Goal: Task Accomplishment & Management: Use online tool/utility

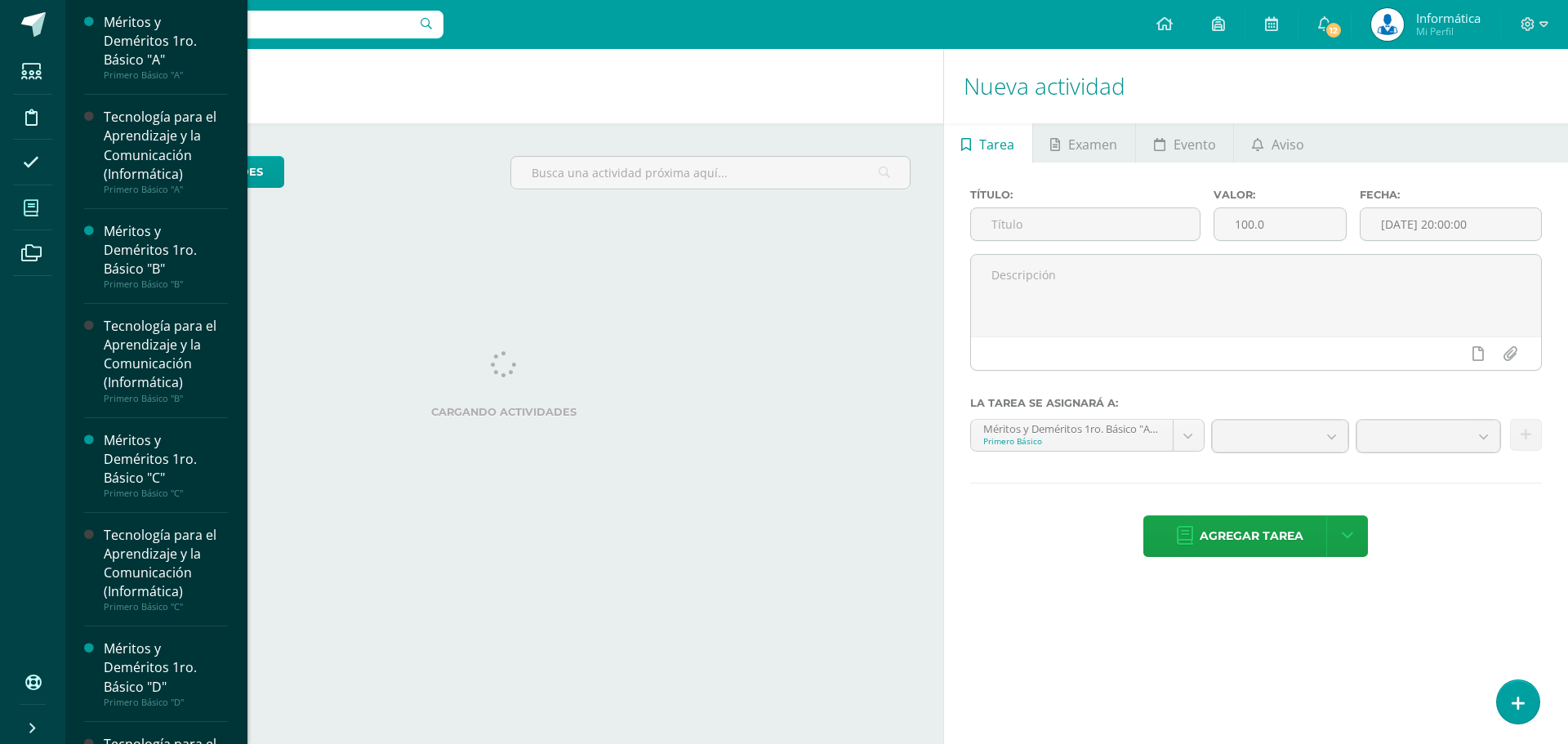
click at [32, 214] on icon at bounding box center [32, 208] width 15 height 17
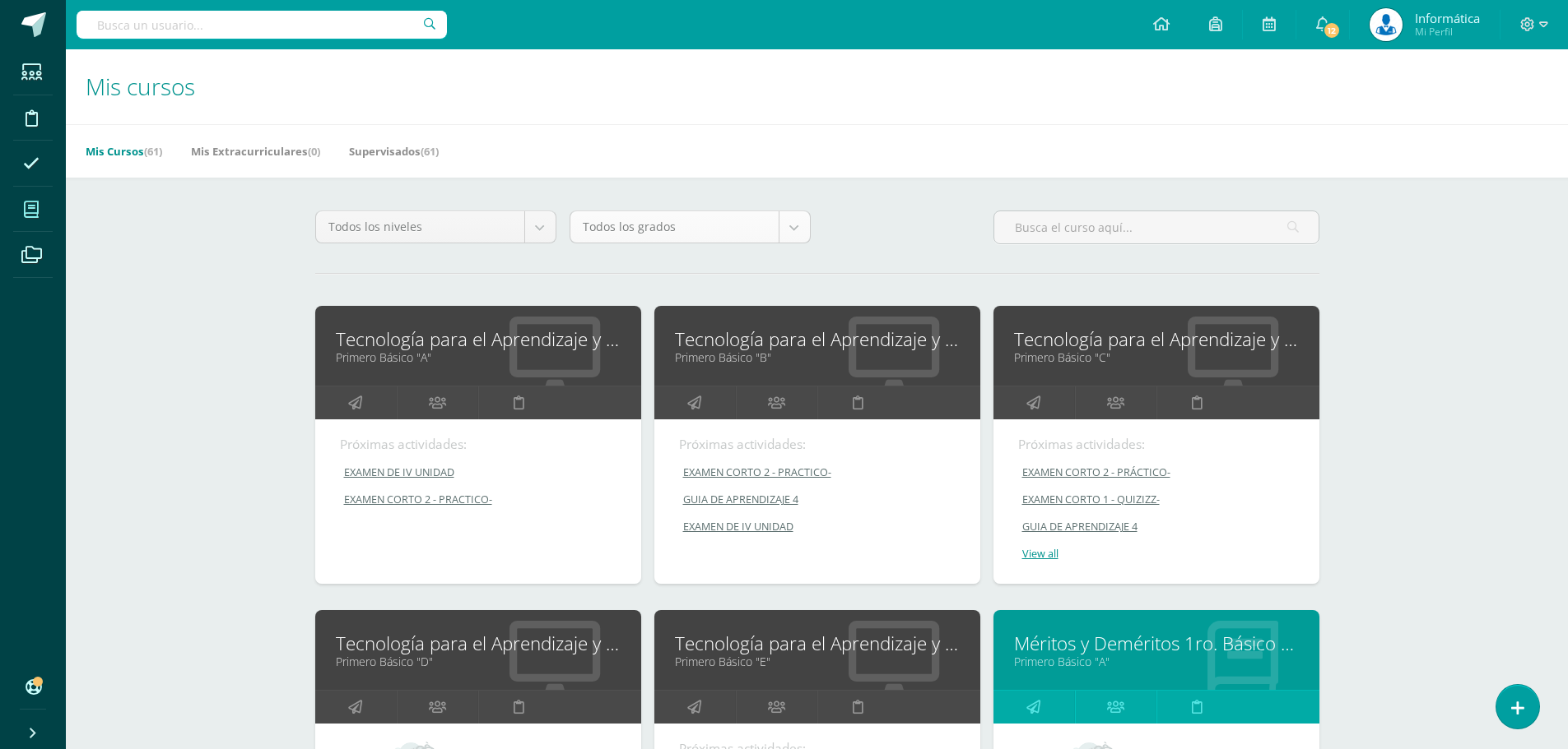
click at [789, 228] on body "Estudiantes Disciplina Asistencia Mis cursos Archivos Soporte Centro de ayuda Ú…" at bounding box center [784, 661] width 1568 height 1322
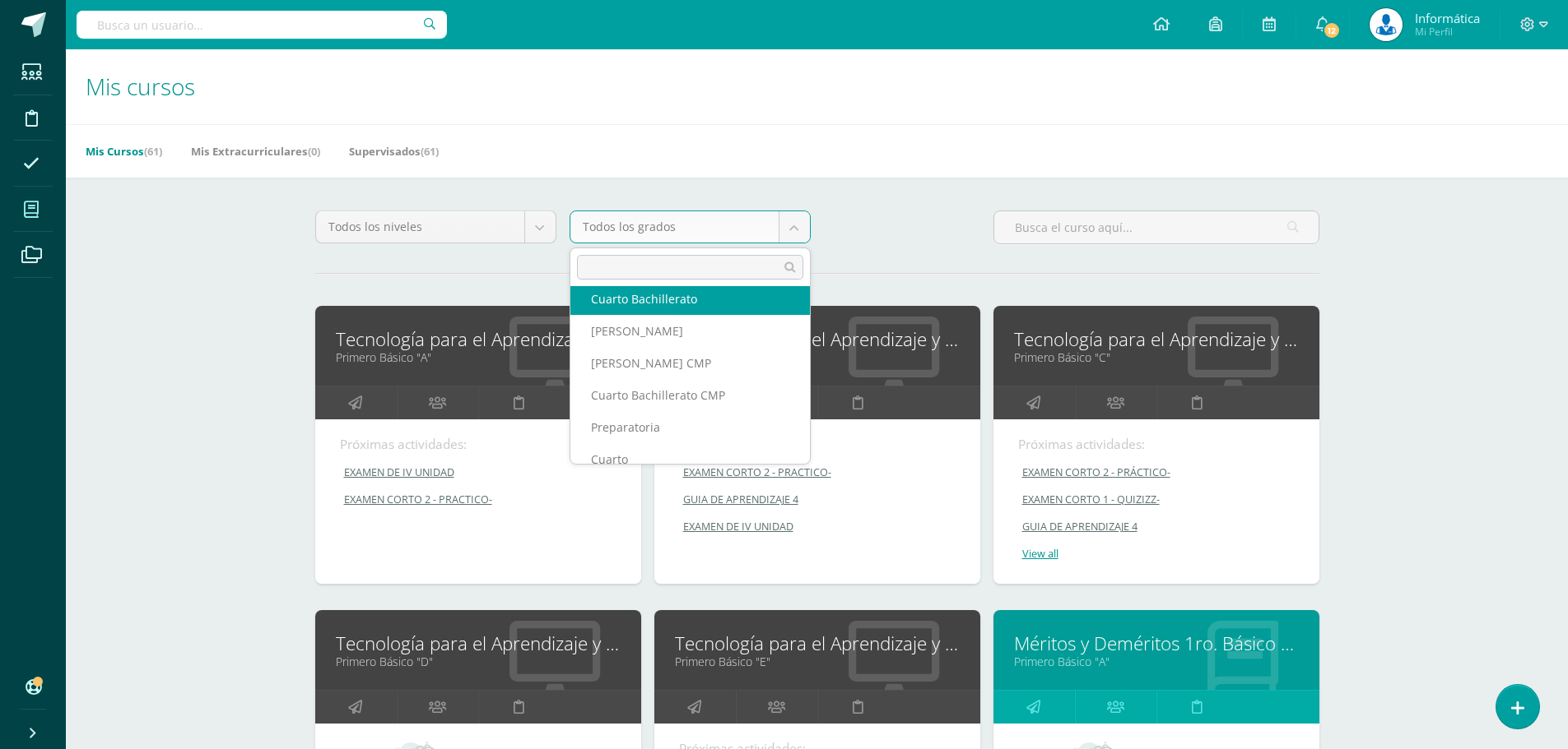
scroll to position [295, 0]
select select "18"
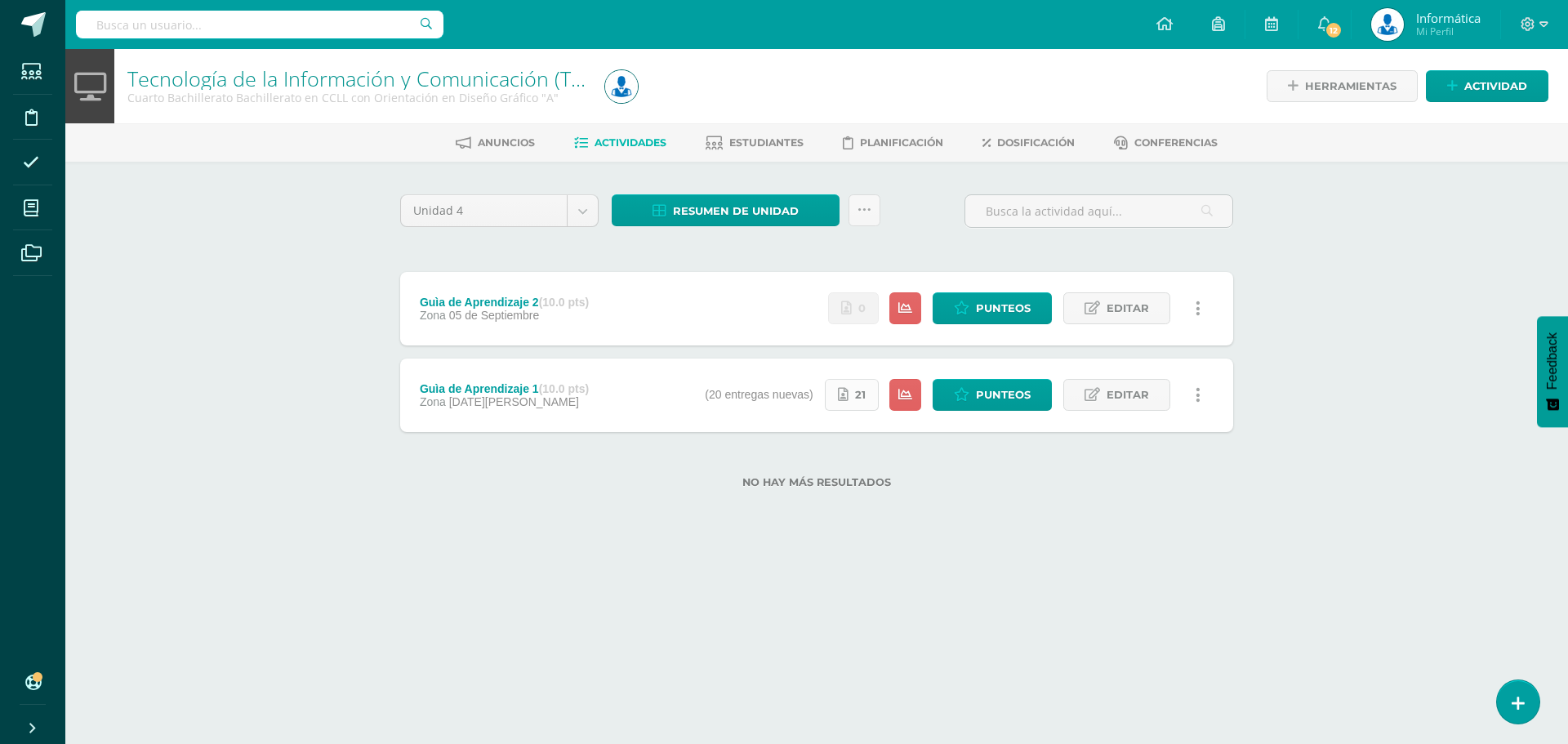
click at [852, 395] on link "21" at bounding box center [852, 395] width 54 height 32
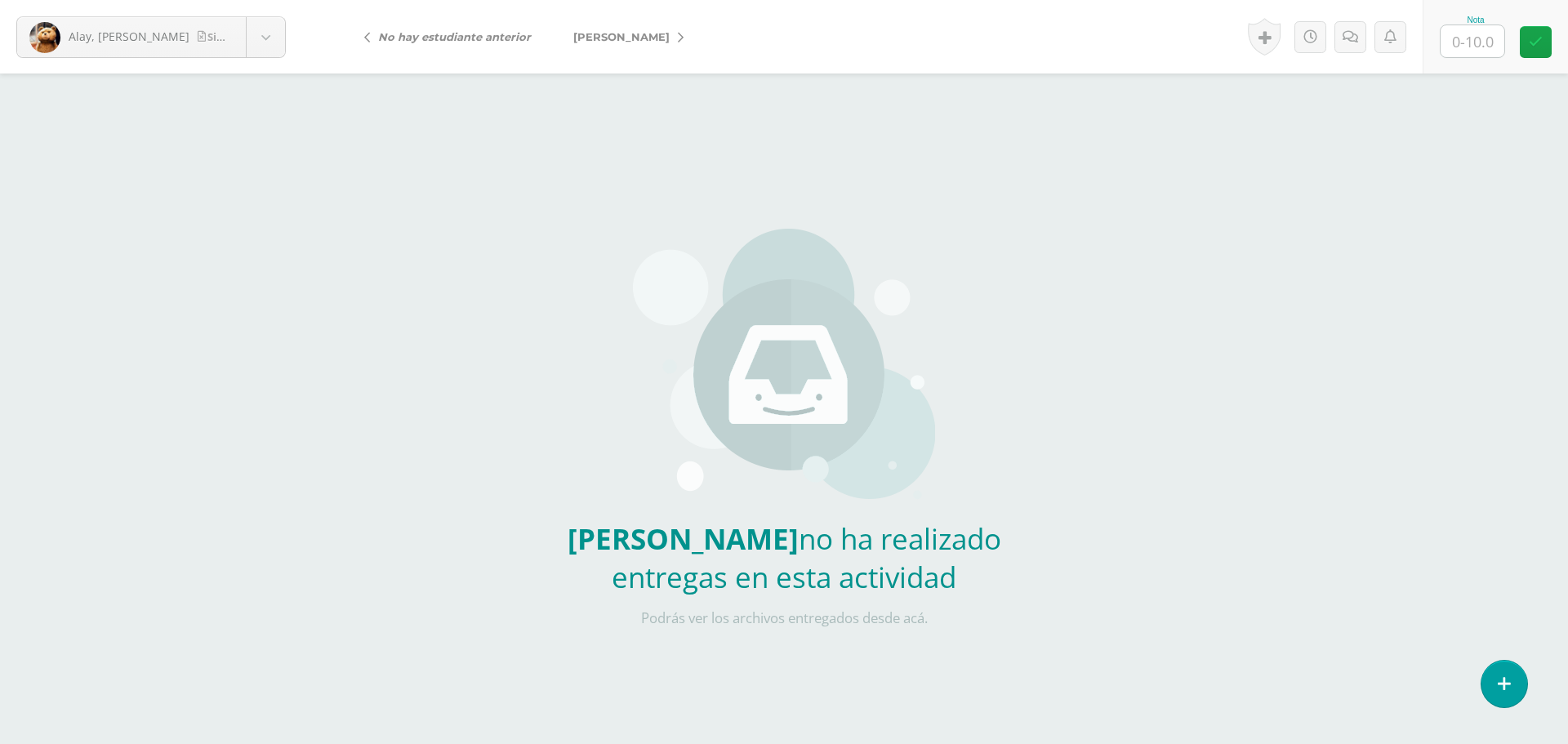
click at [684, 38] on icon at bounding box center [681, 37] width 6 height 12
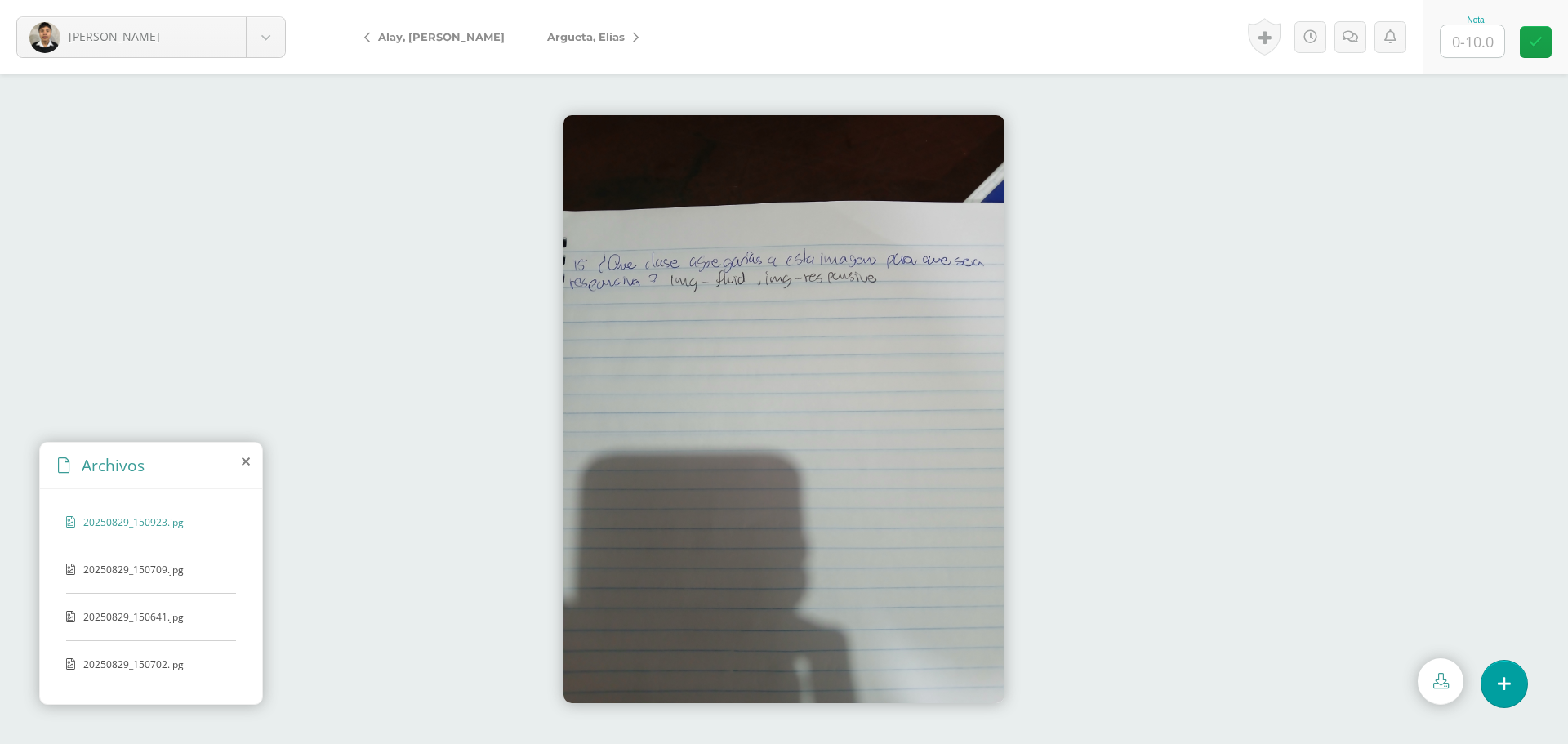
click at [159, 570] on span "20250829_150709.jpg" at bounding box center [149, 570] width 134 height 14
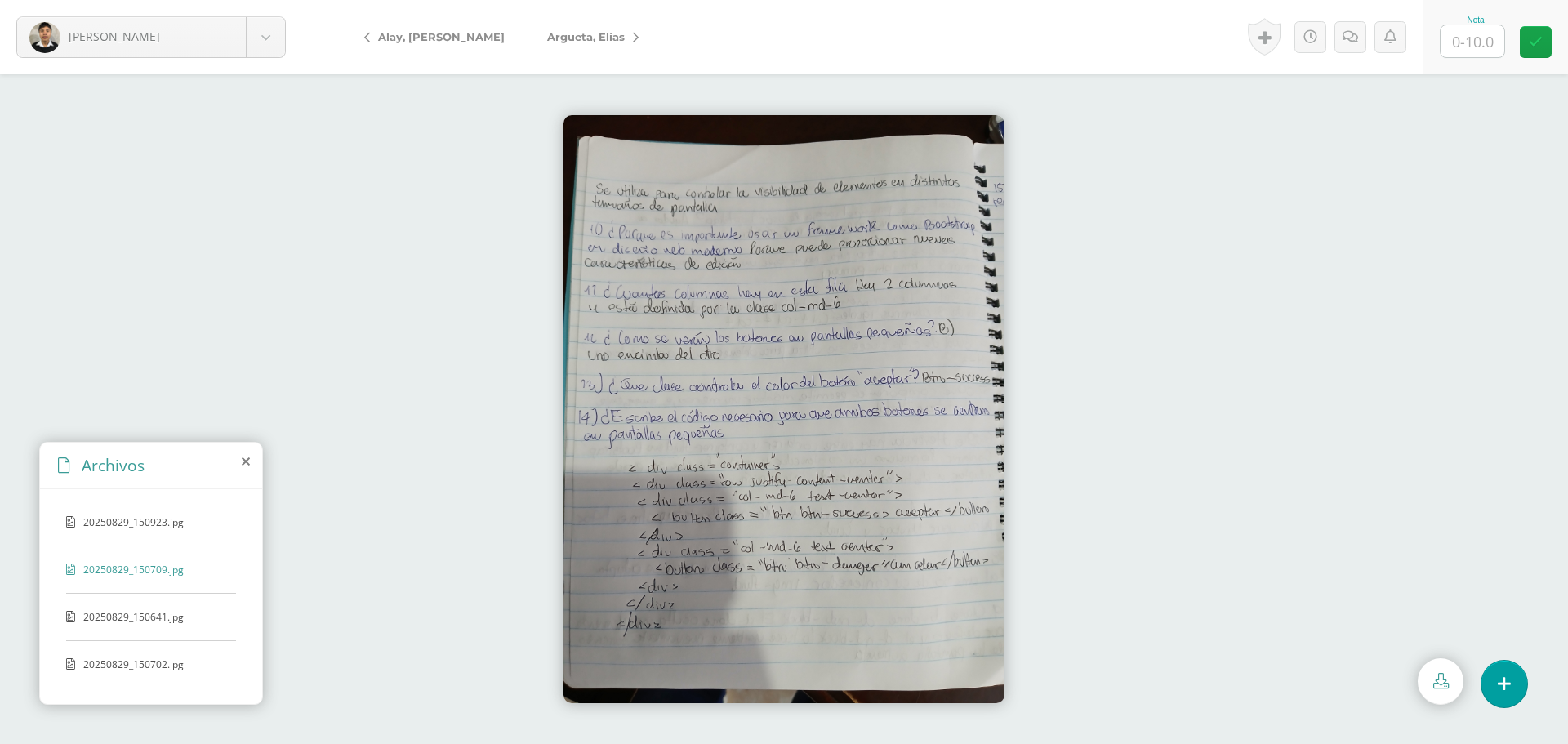
click at [147, 607] on div "20250829_150923.jpg 20250829_150709.jpg 20250829_150641.jpg 20250829_150702.jpg" at bounding box center [151, 594] width 222 height 209
click at [145, 619] on span "20250829_150641.jpg" at bounding box center [149, 617] width 134 height 14
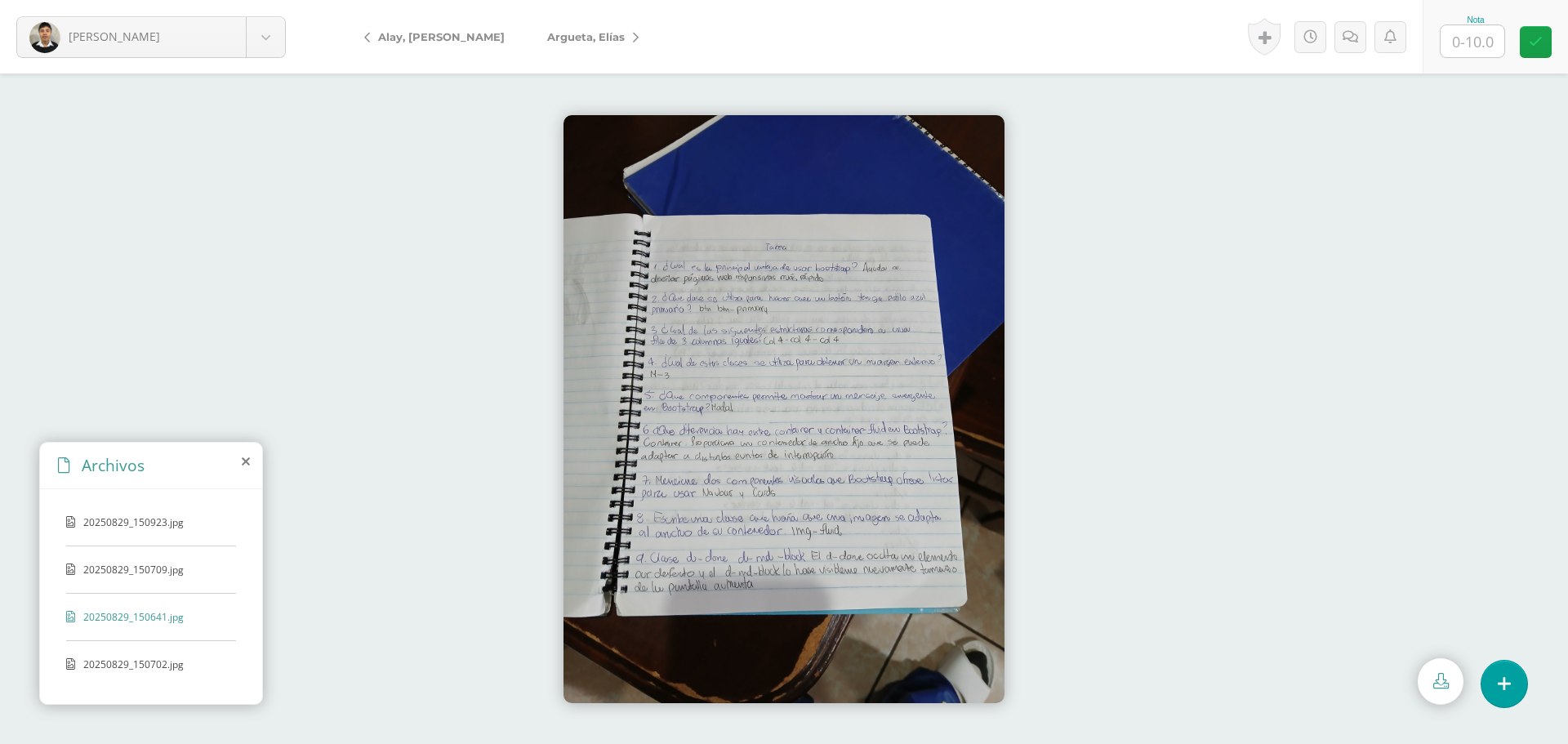
click at [146, 669] on span "20250829_150702.jpg" at bounding box center [149, 664] width 134 height 14
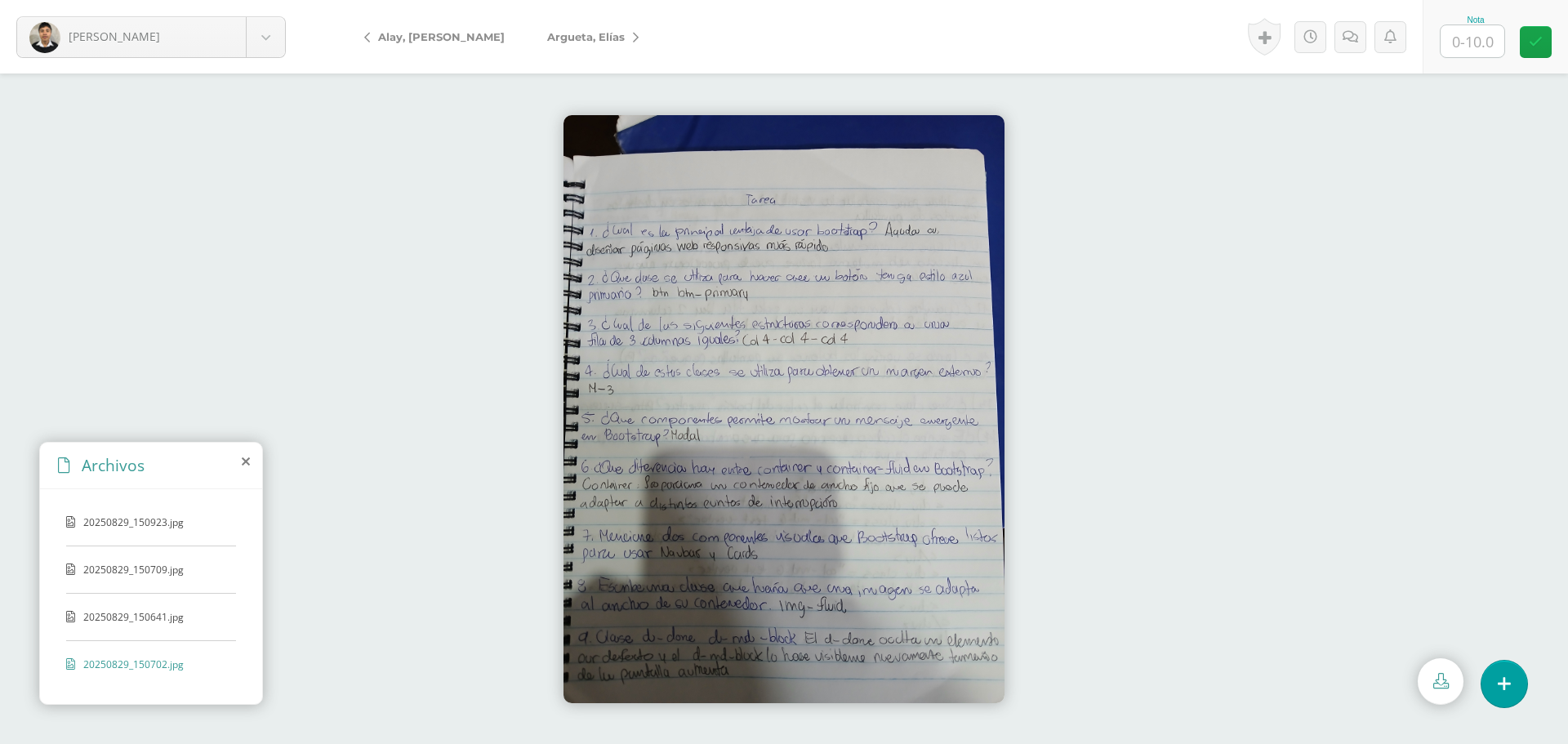
click at [135, 527] on span "20250829_150923.jpg" at bounding box center [149, 522] width 134 height 14
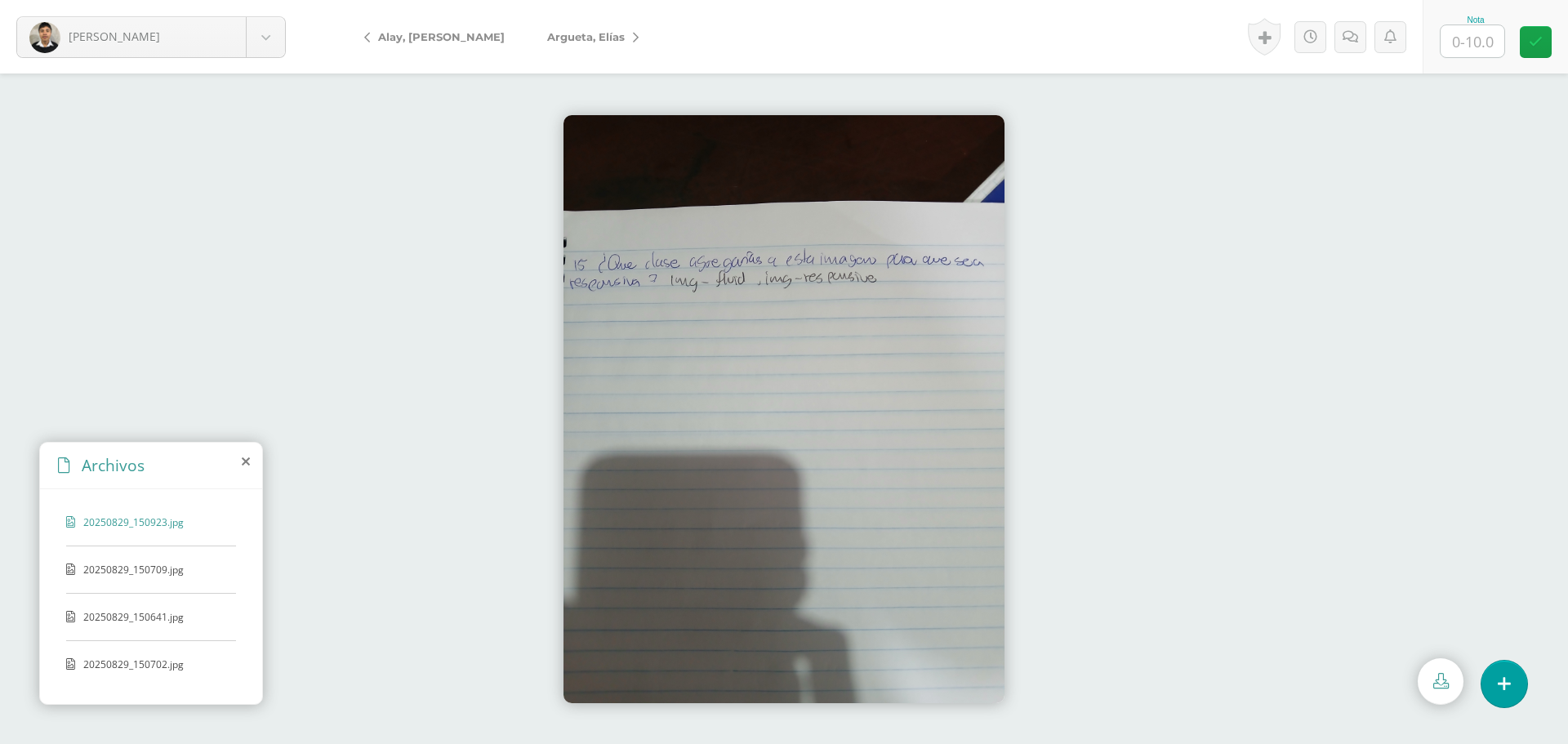
click at [138, 570] on span "20250829_150709.jpg" at bounding box center [149, 570] width 134 height 14
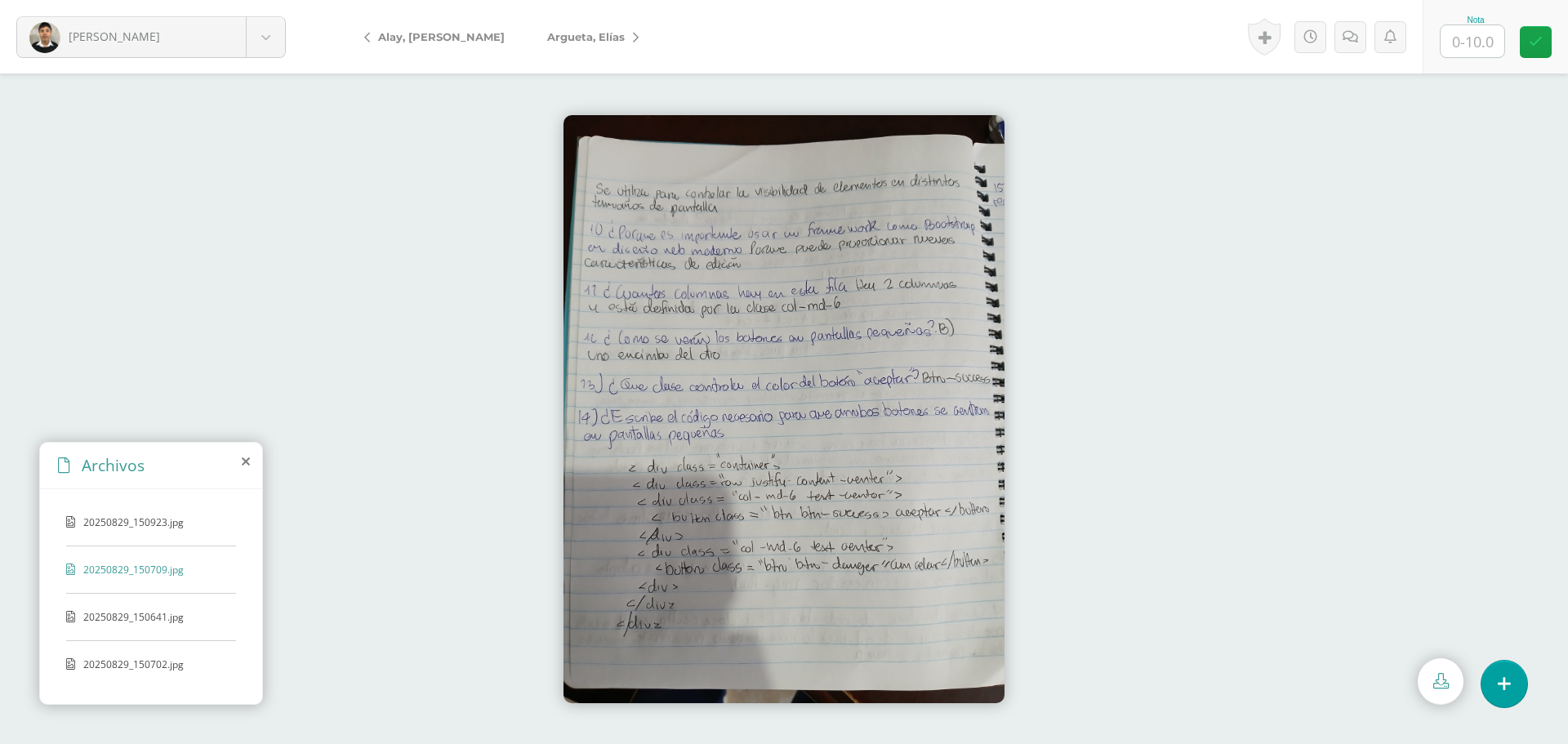
click at [143, 601] on div "20250829_150923.jpg 20250829_150709.jpg 20250829_150641.jpg 20250829_150702.jpg" at bounding box center [151, 594] width 222 height 209
click at [145, 649] on div "20250829_150923.jpg 20250829_150709.jpg 20250829_150641.jpg 20250829_150702.jpg" at bounding box center [151, 594] width 222 height 209
click at [140, 664] on span "20250829_150702.jpg" at bounding box center [149, 664] width 134 height 14
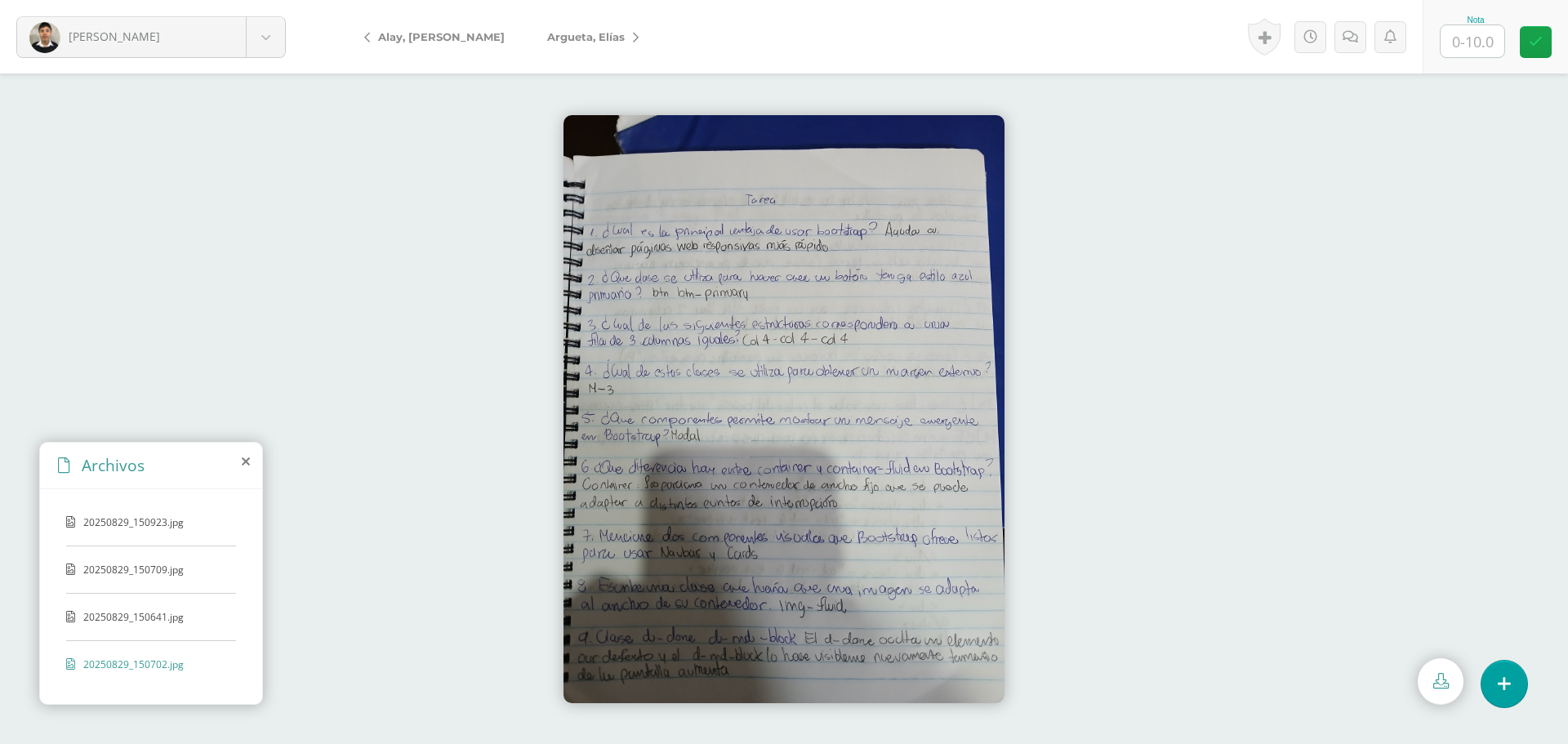
click at [143, 625] on div "20250829_150641.jpg" at bounding box center [151, 625] width 170 height 31
